Goal: Ask a question

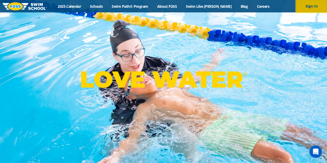
click at [310, 8] on button "Sign In" at bounding box center [311, 6] width 31 height 12
click at [316, 151] on icon "Open Intercom Messenger" at bounding box center [316, 151] width 6 height 7
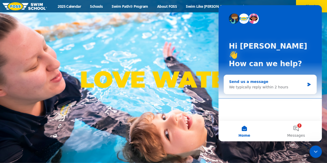
click at [302, 79] on div "Send us a message" at bounding box center [267, 81] width 76 height 5
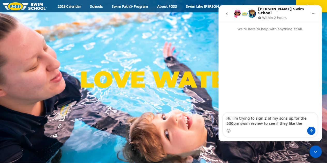
type textarea "Hi, i'm trying to sign 2 of my sons up for the 530pm swim review to see if they…"
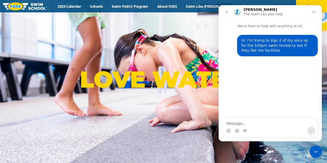
click at [226, 13] on icon "go back" at bounding box center [227, 12] width 4 height 4
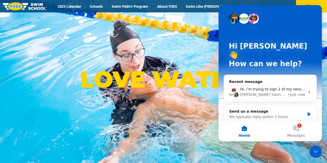
click at [177, 68] on p "LOVE WATER ®" at bounding box center [163, 80] width 167 height 28
click at [325, 2] on button "Sign In" at bounding box center [311, 6] width 31 height 12
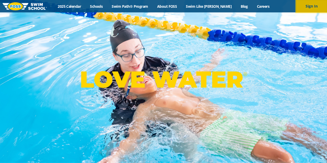
click at [311, 9] on button "Sign In" at bounding box center [311, 6] width 31 height 12
